Goal: Navigation & Orientation: Go to known website

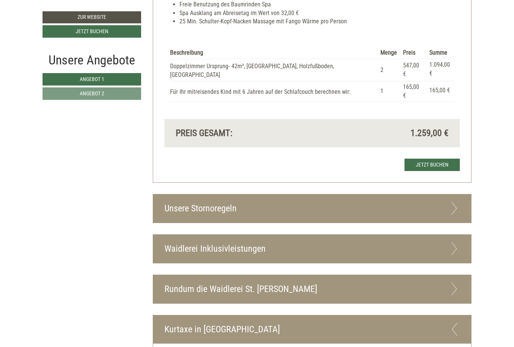
scroll to position [1299, 0]
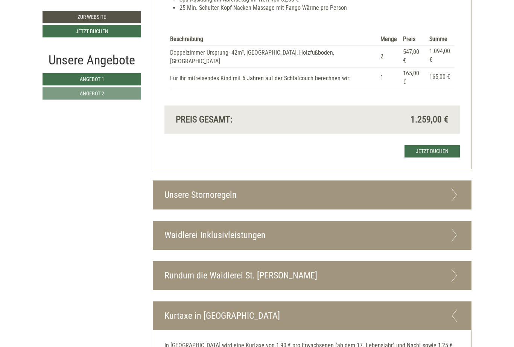
click at [448, 221] on div "Waidlerei Inklusivleistungen" at bounding box center [312, 235] width 319 height 28
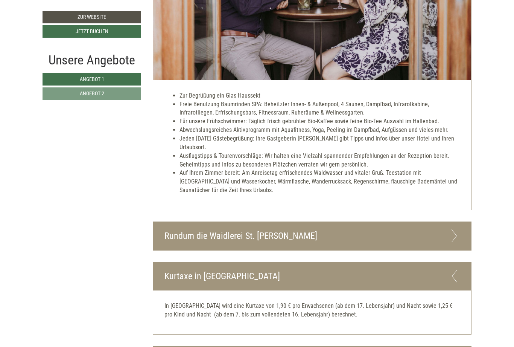
scroll to position [1632, 0]
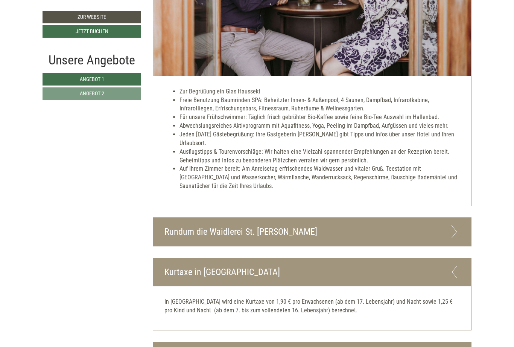
click at [457, 218] on div "Rundum die Waidlerei St. [PERSON_NAME]" at bounding box center [312, 232] width 319 height 28
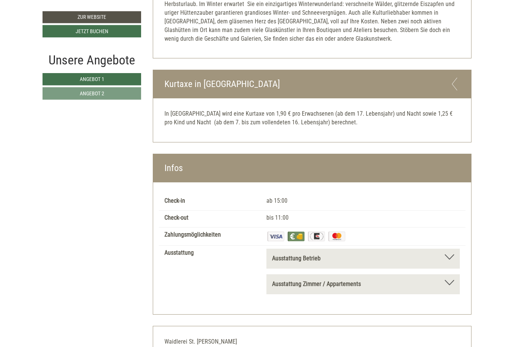
scroll to position [2083, 0]
click at [450, 254] on div at bounding box center [449, 256] width 9 height 5
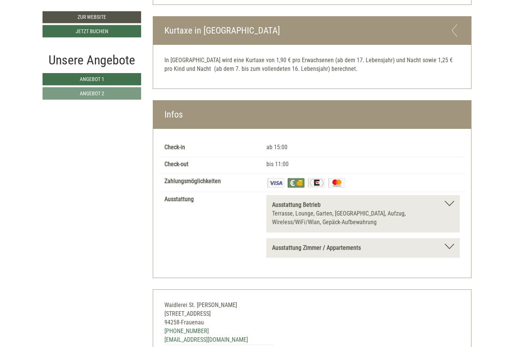
scroll to position [2140, 0]
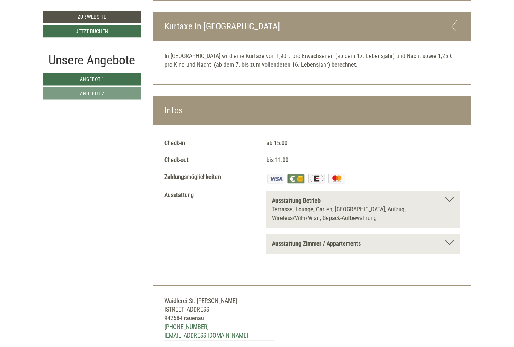
click at [452, 240] on div "Ausstattung Zimmer / Appartements" at bounding box center [363, 244] width 182 height 9
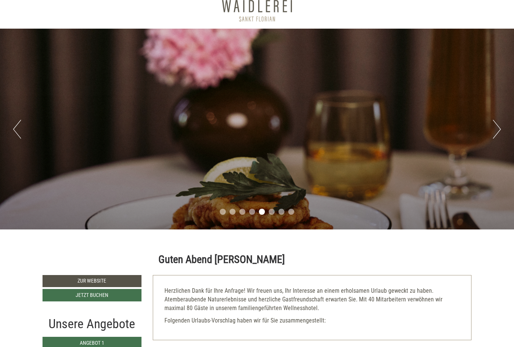
scroll to position [0, 0]
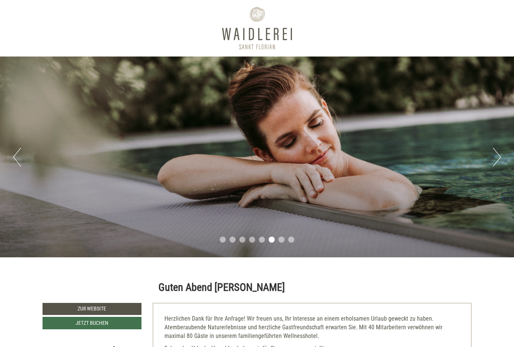
click at [279, 52] on div at bounding box center [257, 28] width 422 height 49
click at [280, 40] on div at bounding box center [257, 28] width 422 height 49
click at [266, 43] on div at bounding box center [257, 28] width 422 height 49
click at [102, 308] on link "Zur Website" at bounding box center [92, 309] width 99 height 12
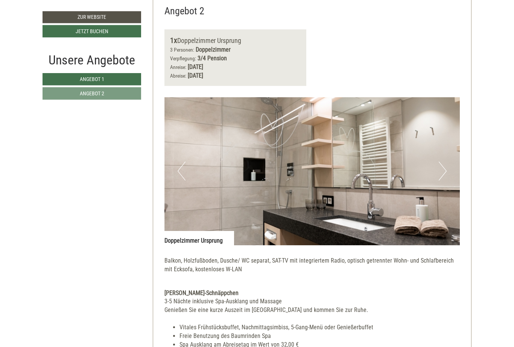
scroll to position [938, 0]
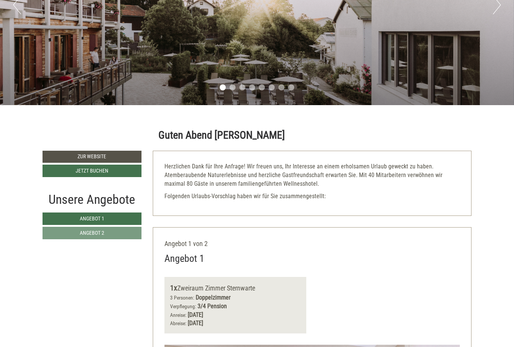
scroll to position [152, 0]
click at [112, 155] on link "Zur Website" at bounding box center [92, 157] width 99 height 12
